Goal: Task Accomplishment & Management: Manage account settings

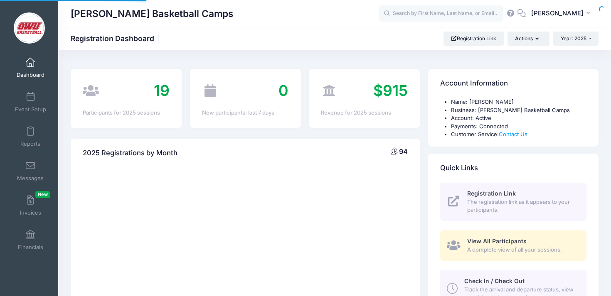
select select
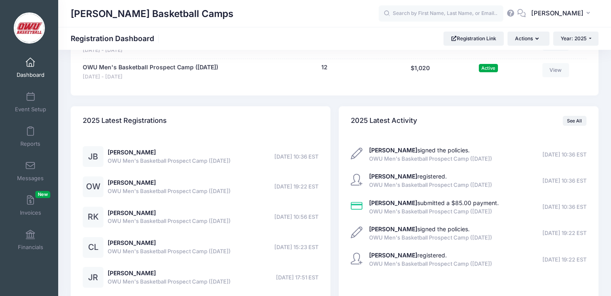
scroll to position [359, 0]
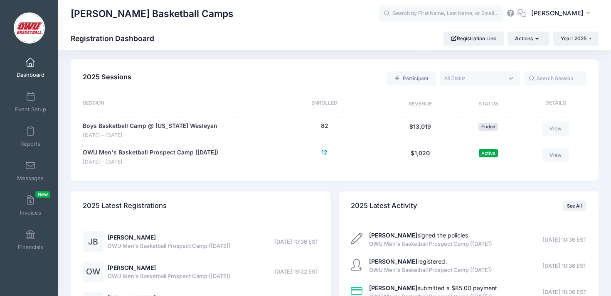
click at [325, 153] on button "12" at bounding box center [324, 152] width 6 height 9
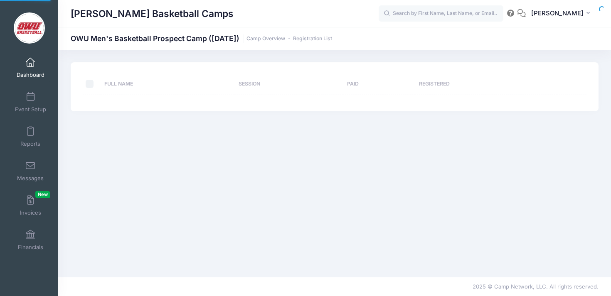
select select "10"
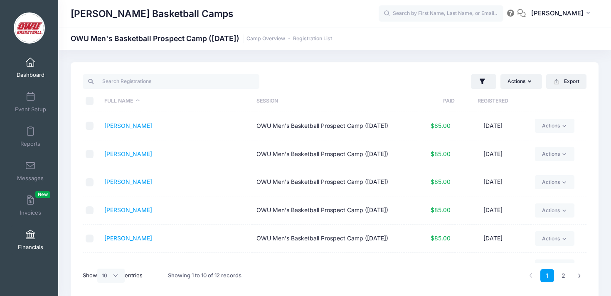
click at [32, 242] on link "Financials" at bounding box center [31, 240] width 40 height 29
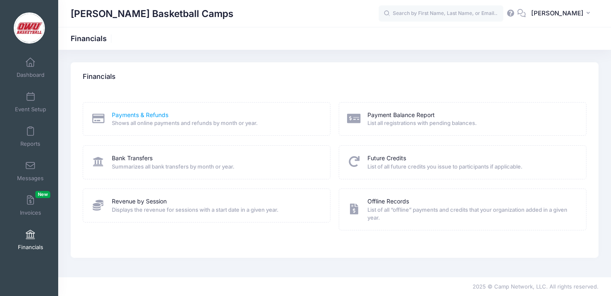
click at [139, 114] on link "Payments & Refunds" at bounding box center [140, 115] width 57 height 9
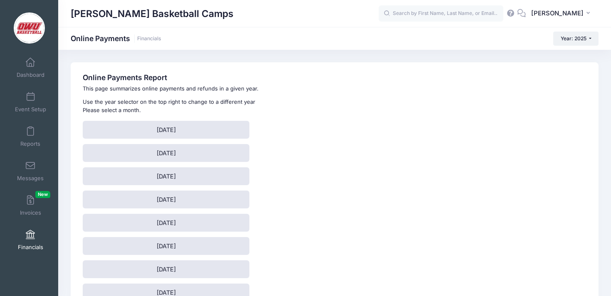
click at [35, 235] on link "Financials" at bounding box center [31, 240] width 40 height 29
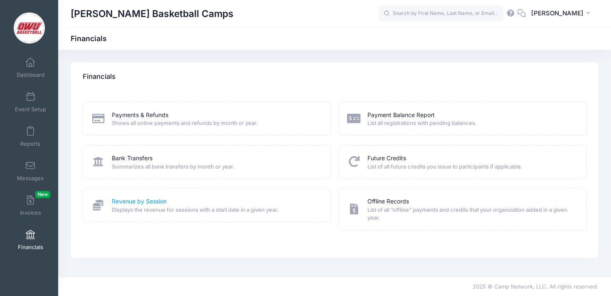
click at [138, 204] on link "Revenue by Session" at bounding box center [139, 202] width 55 height 9
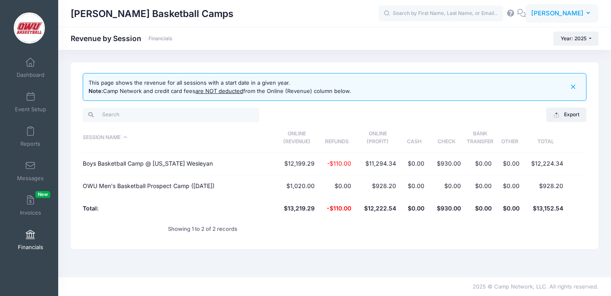
click at [574, 9] on span "[PERSON_NAME]" at bounding box center [557, 13] width 52 height 9
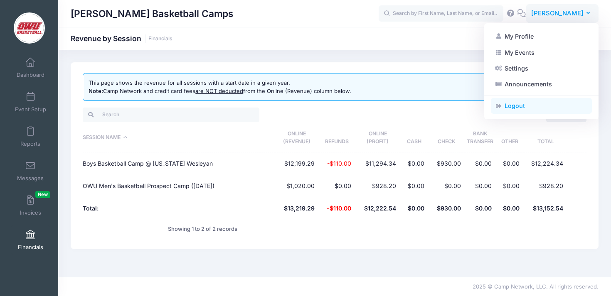
click at [525, 107] on link "Logout" at bounding box center [541, 106] width 101 height 16
